Goal: Complete application form: Complete application form

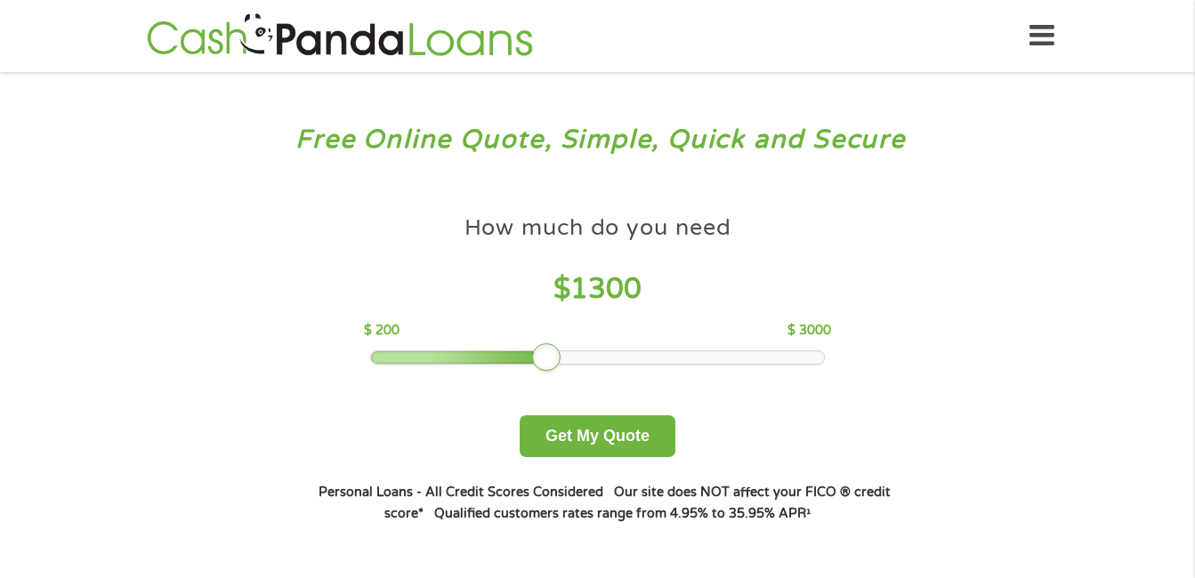
drag, startPoint x: 493, startPoint y: 357, endPoint x: 547, endPoint y: 355, distance: 54.3
click at [547, 355] on div at bounding box center [546, 357] width 28 height 28
drag, startPoint x: 574, startPoint y: 353, endPoint x: 621, endPoint y: 350, distance: 47.3
click at [621, 350] on div at bounding box center [597, 357] width 455 height 14
click at [653, 351] on div at bounding box center [597, 357] width 453 height 12
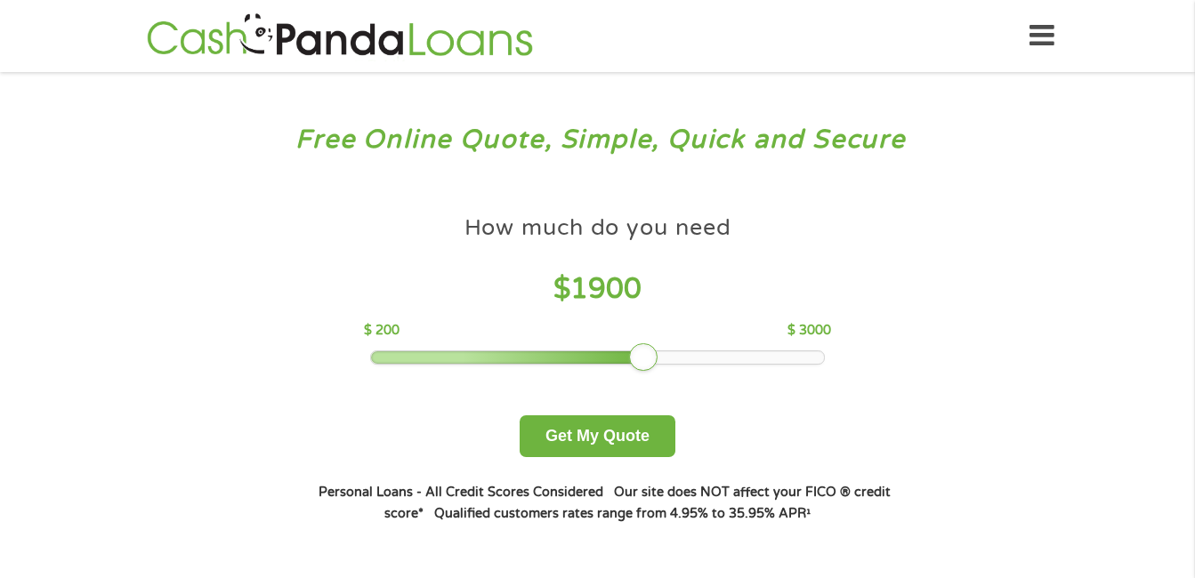
click at [721, 357] on div at bounding box center [597, 357] width 453 height 12
click at [769, 359] on div at bounding box center [597, 357] width 453 height 12
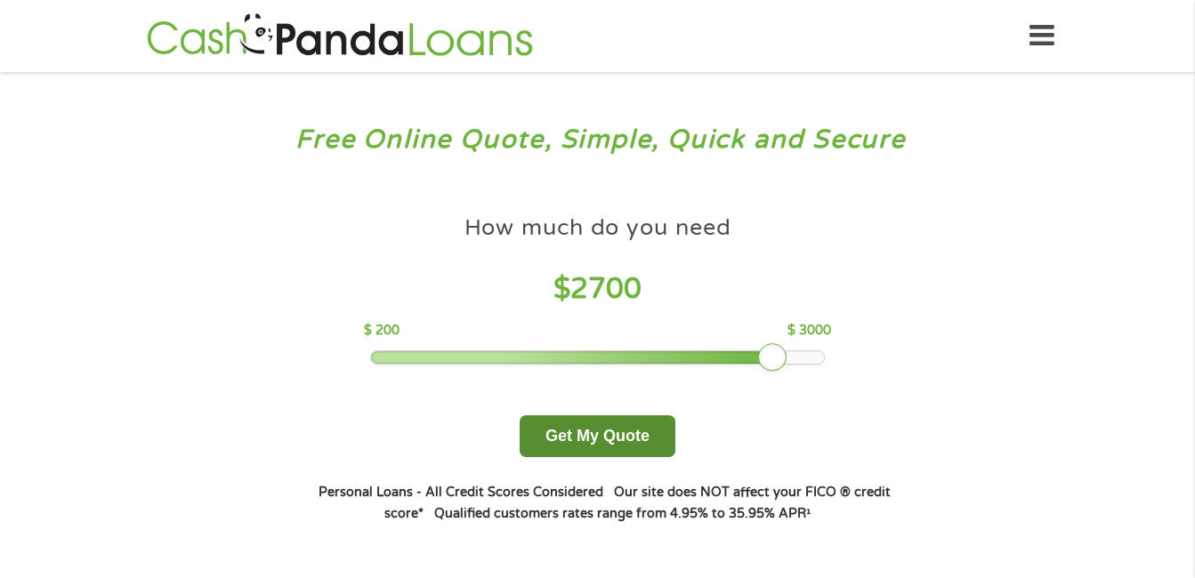
click at [630, 431] on button "Get My Quote" at bounding box center [597, 436] width 156 height 42
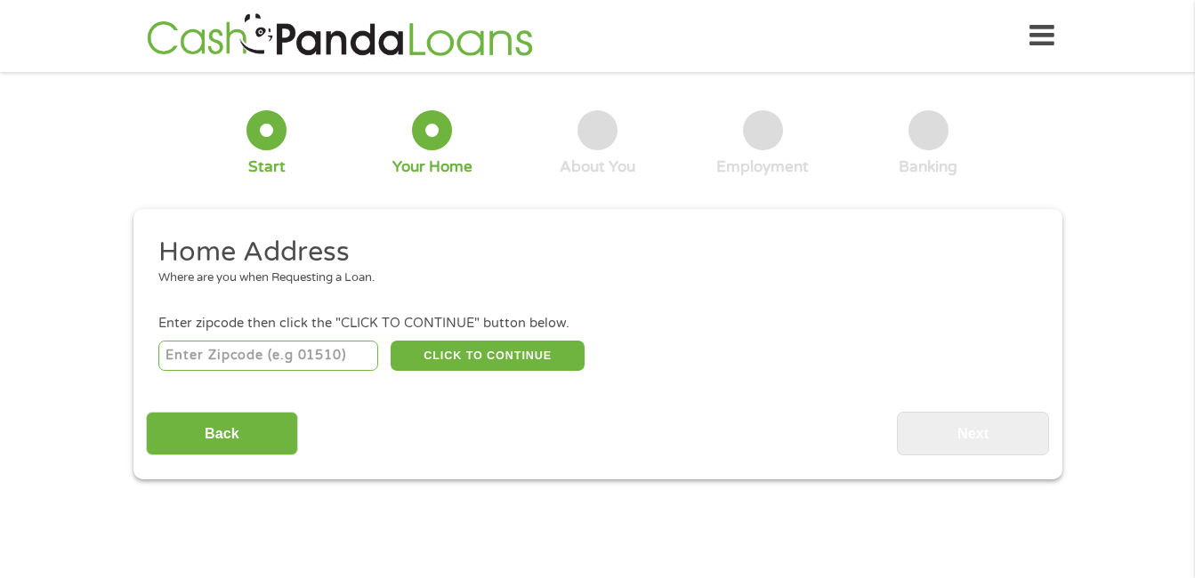
click at [316, 359] on input "number" at bounding box center [268, 356] width 220 height 30
type input "70114"
click at [462, 353] on button "CLICK TO CONTINUE" at bounding box center [488, 356] width 194 height 30
type input "70114"
type input "[GEOGRAPHIC_DATA]"
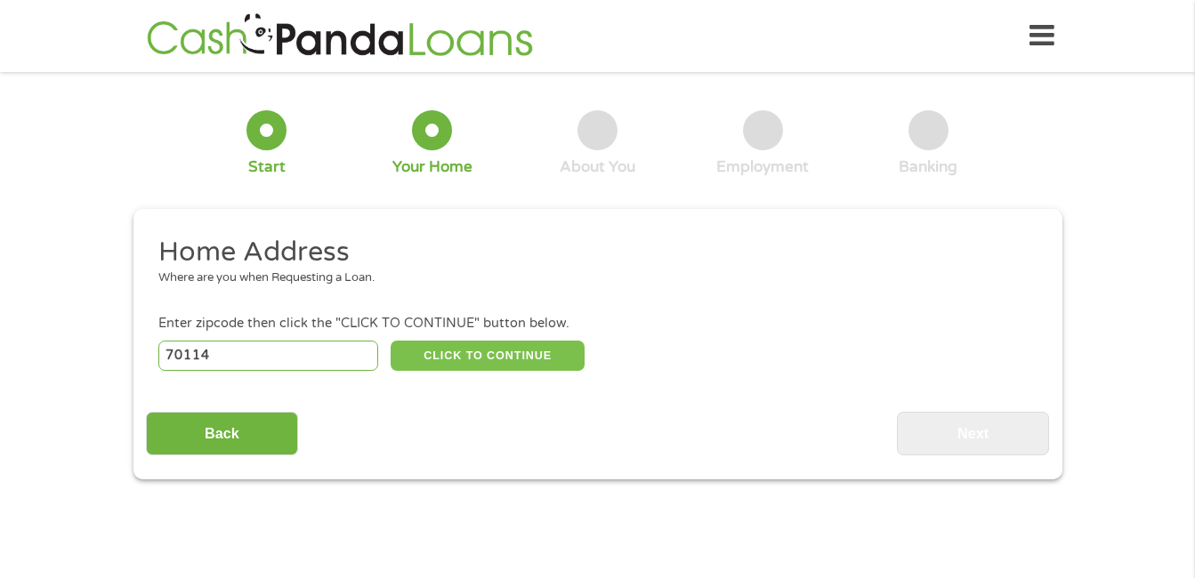
select select "[US_STATE]"
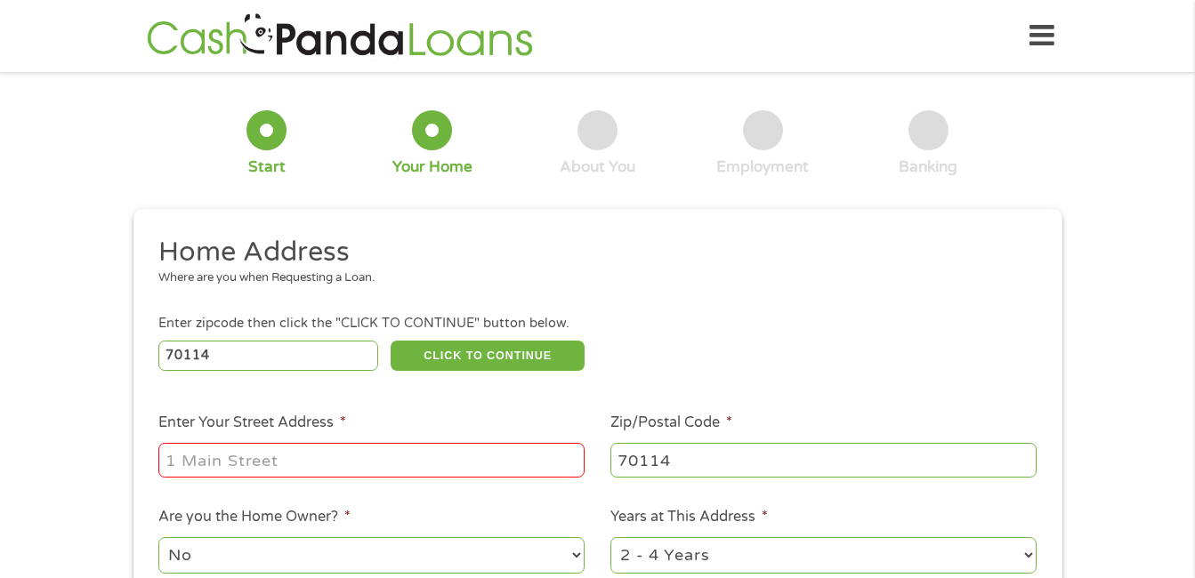
click at [334, 452] on input "Enter Your Street Address *" at bounding box center [371, 460] width 426 height 34
type input "[STREET_ADDRESS]"
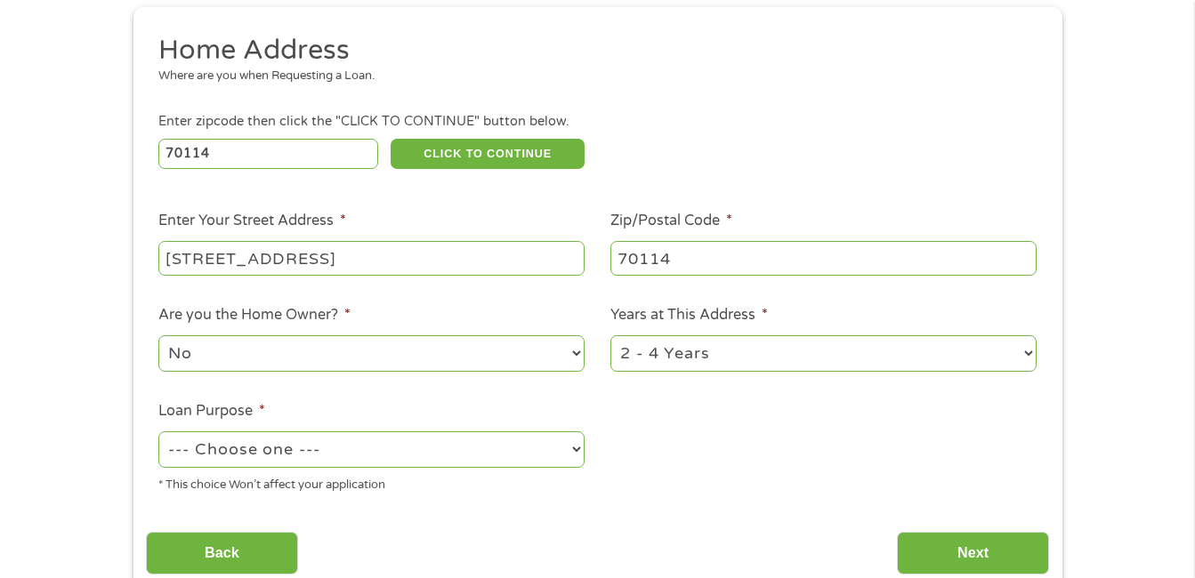
scroll to position [285, 0]
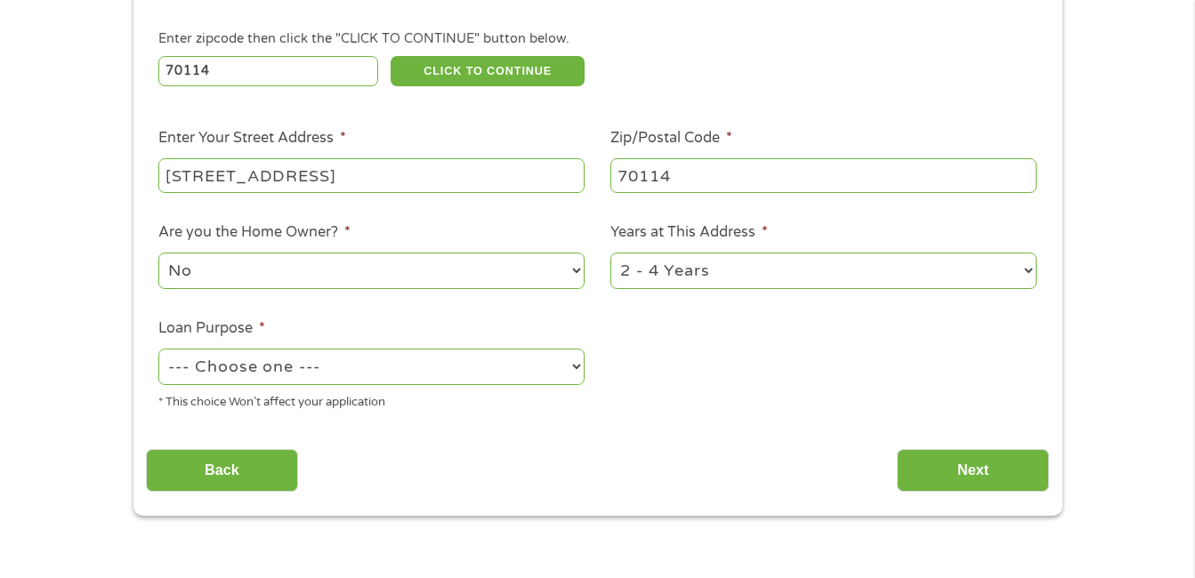
click at [575, 268] on select "No Yes" at bounding box center [371, 271] width 426 height 36
select select "yes"
click at [158, 253] on select "No Yes" at bounding box center [371, 271] width 426 height 36
click at [1027, 270] on select "1 Year or less 1 - 2 Years 2 - 4 Years Over 4 Years" at bounding box center [823, 271] width 426 height 36
select select "60months"
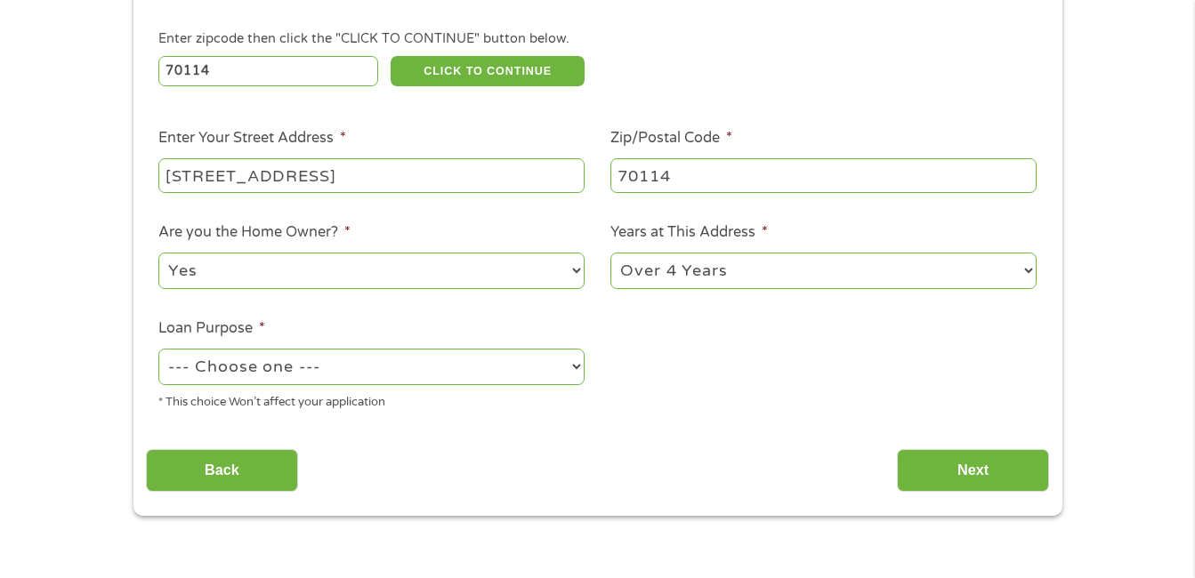
click at [610, 253] on select "1 Year or less 1 - 2 Years 2 - 4 Years Over 4 Years" at bounding box center [823, 271] width 426 height 36
click at [574, 366] on select "--- Choose one --- Pay Bills Debt Consolidation Home Improvement Major Purchase…" at bounding box center [371, 367] width 426 height 36
select select "other"
click at [158, 349] on select "--- Choose one --- Pay Bills Debt Consolidation Home Improvement Major Purchase…" at bounding box center [371, 367] width 426 height 36
click at [976, 468] on input "Next" at bounding box center [973, 471] width 152 height 44
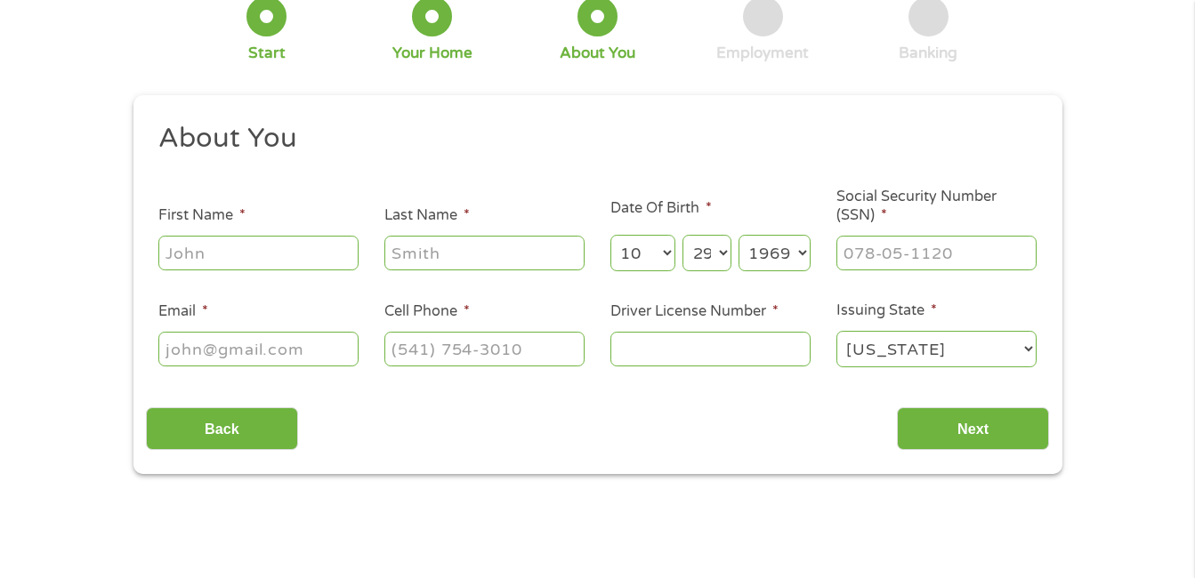
scroll to position [0, 0]
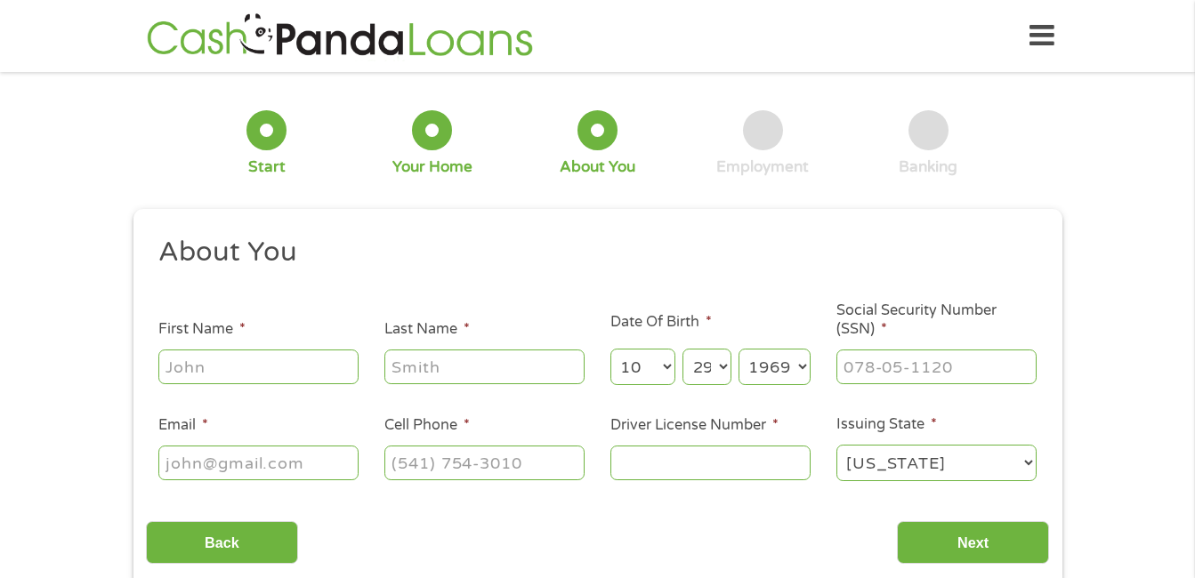
click at [242, 365] on input "First Name *" at bounding box center [258, 367] width 200 height 34
type input "[PERSON_NAME]"
type input "Hawthorne"
type input "[EMAIL_ADDRESS][PERSON_NAME][DOMAIN_NAME]"
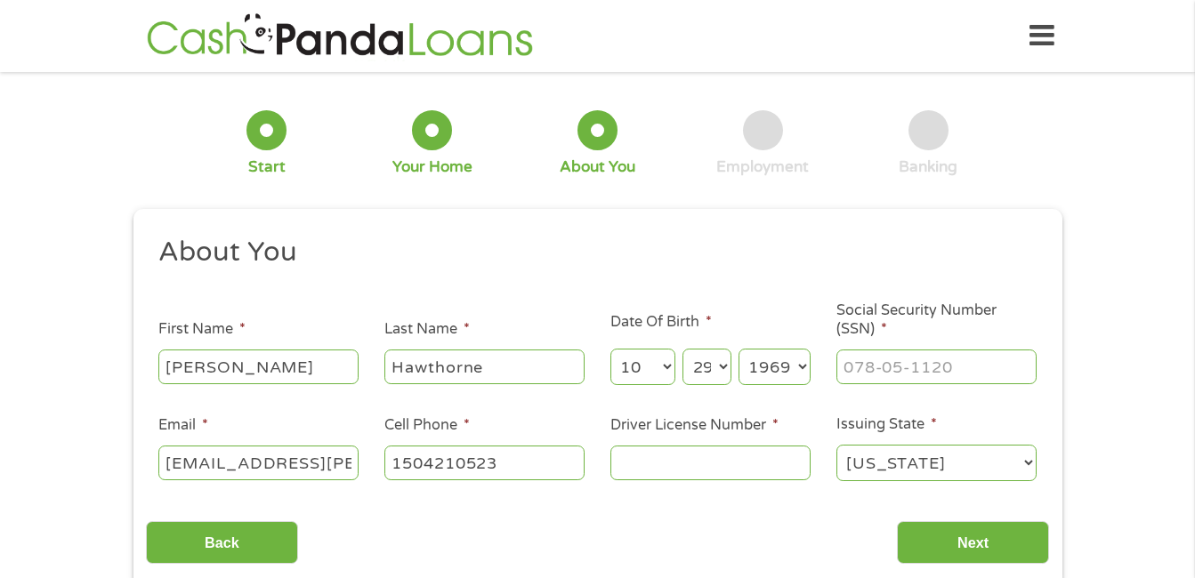
type input "(150) 421-0523"
click at [1118, 329] on div "1 Start 2 Your Home 3 About You 4 Employment 5 Banking 6 This field is hidden w…" at bounding box center [597, 336] width 1195 height 503
